Goal: Transaction & Acquisition: Obtain resource

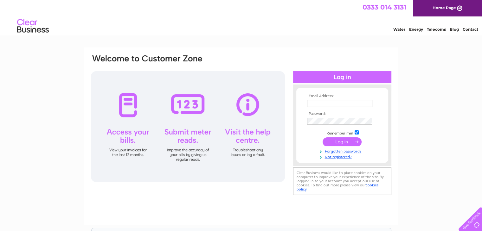
type input "irisward@antonine.org"
click at [343, 141] on input "submit" at bounding box center [342, 142] width 39 height 9
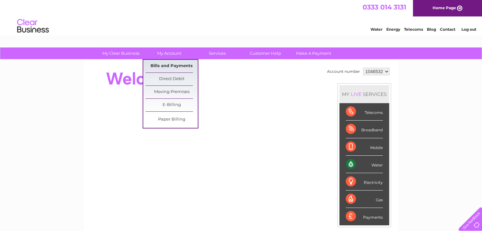
click at [172, 65] on link "Bills and Payments" at bounding box center [171, 66] width 52 height 13
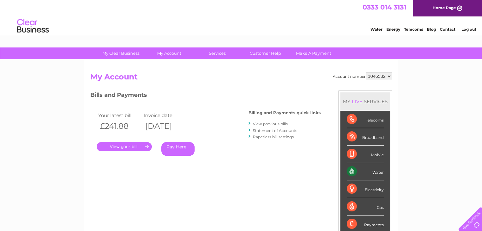
click at [136, 144] on link "." at bounding box center [124, 146] width 55 height 9
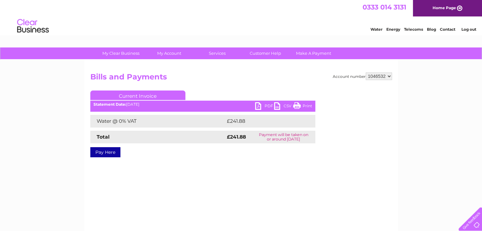
click at [265, 105] on link "PDF" at bounding box center [264, 106] width 19 height 9
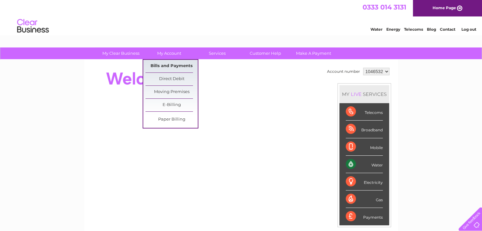
click at [158, 65] on link "Bills and Payments" at bounding box center [171, 66] width 52 height 13
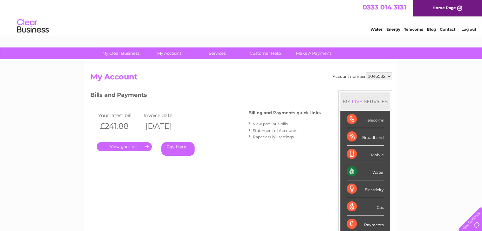
click at [146, 145] on link "." at bounding box center [124, 146] width 55 height 9
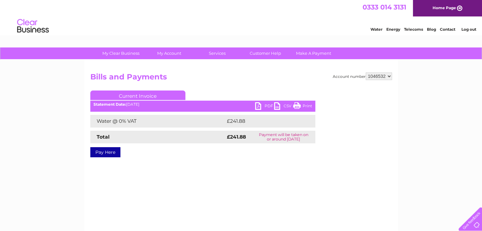
click at [260, 105] on link "PDF" at bounding box center [264, 106] width 19 height 9
